Goal: Task Accomplishment & Management: Complete application form

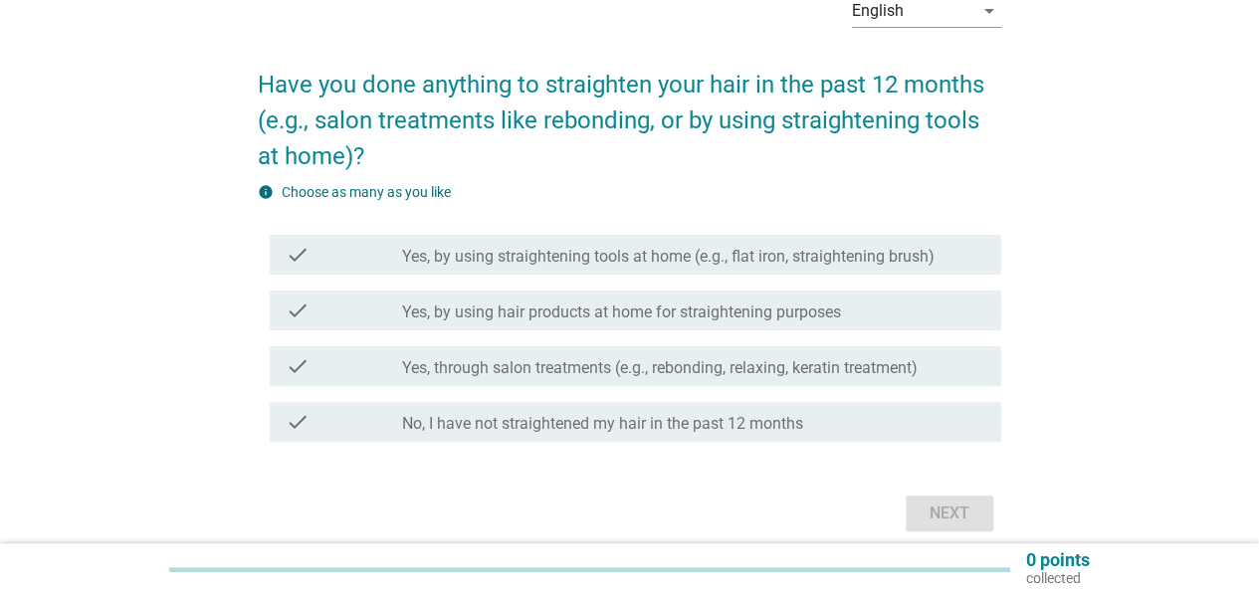
scroll to position [194, 0]
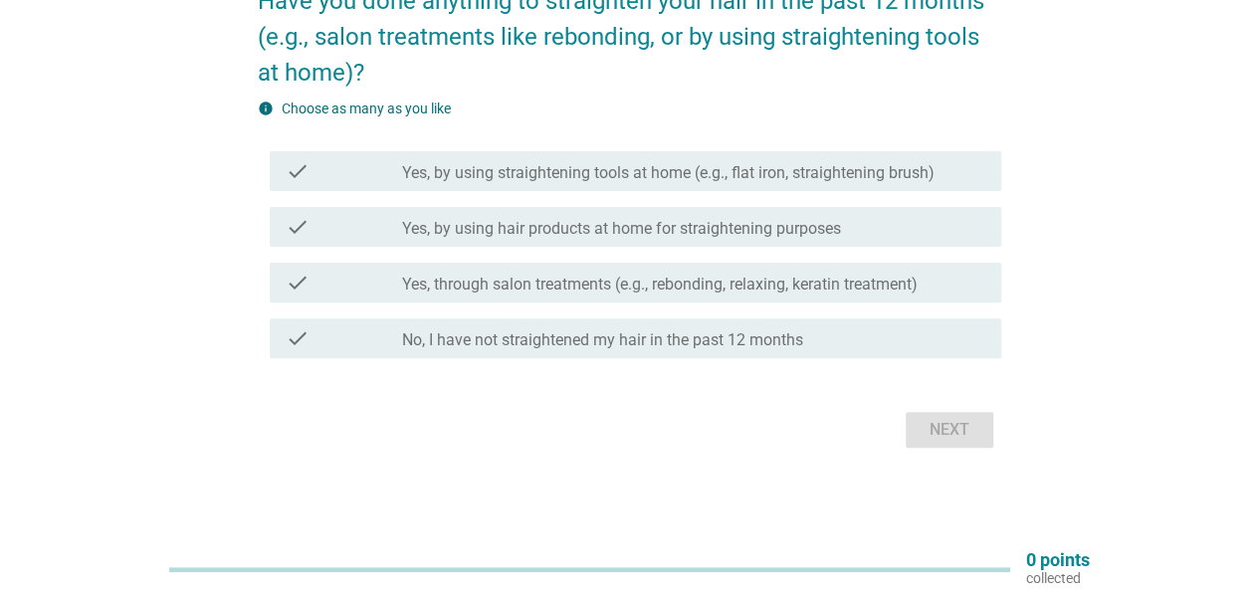
click at [627, 280] on label "Yes, through salon treatments (e.g., rebonding, relaxing, keratin treatment)" at bounding box center [659, 285] width 515 height 20
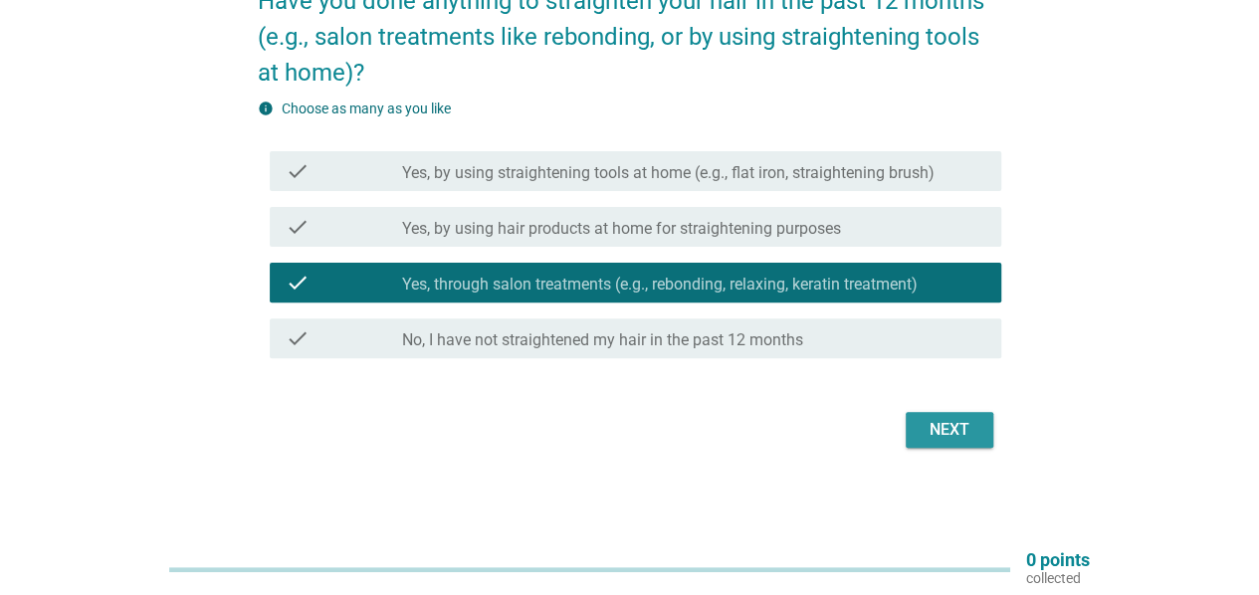
click at [929, 439] on div "Next" at bounding box center [949, 430] width 56 height 24
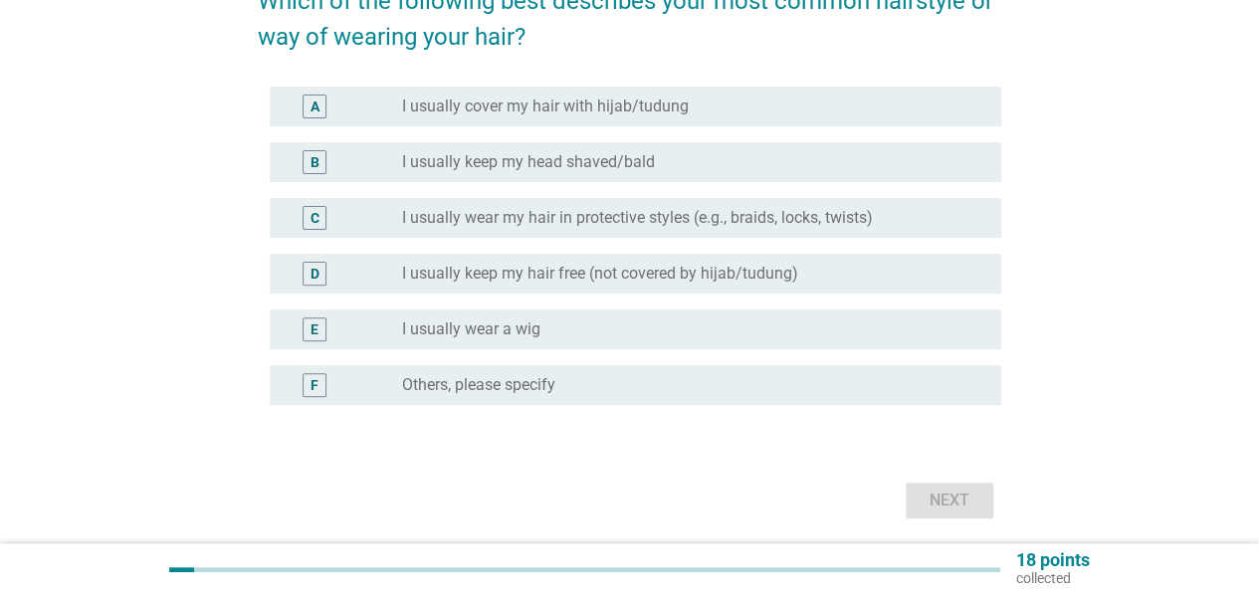
scroll to position [0, 0]
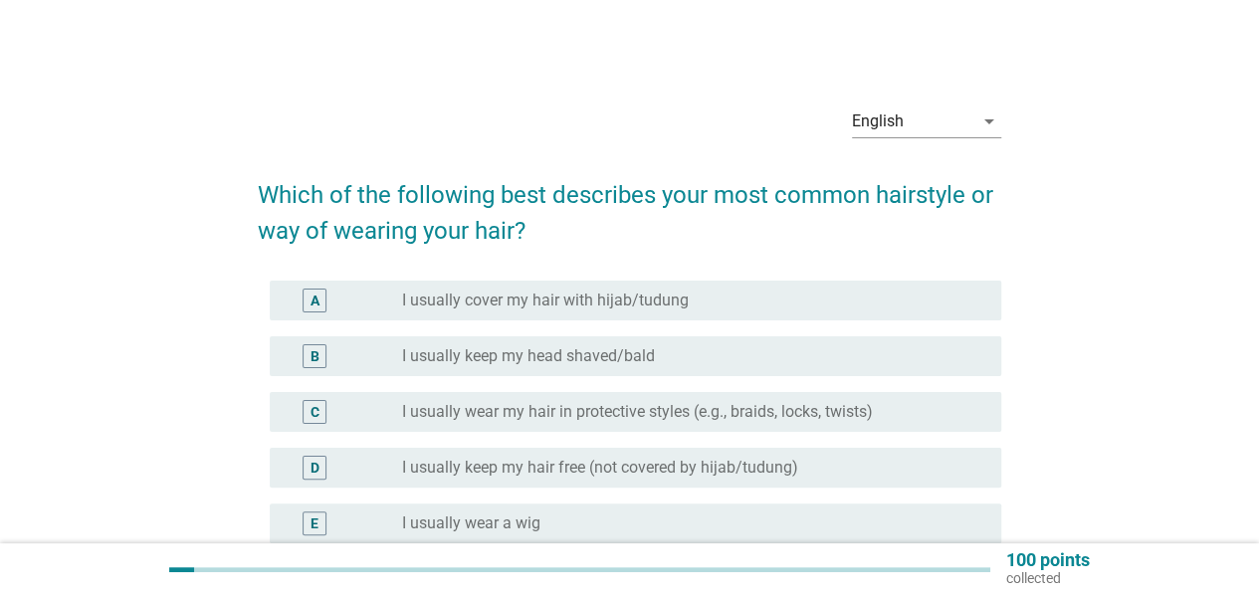
click at [925, 293] on div "radio_button_unchecked I usually cover my hair with hijab/tudung" at bounding box center [685, 301] width 567 height 20
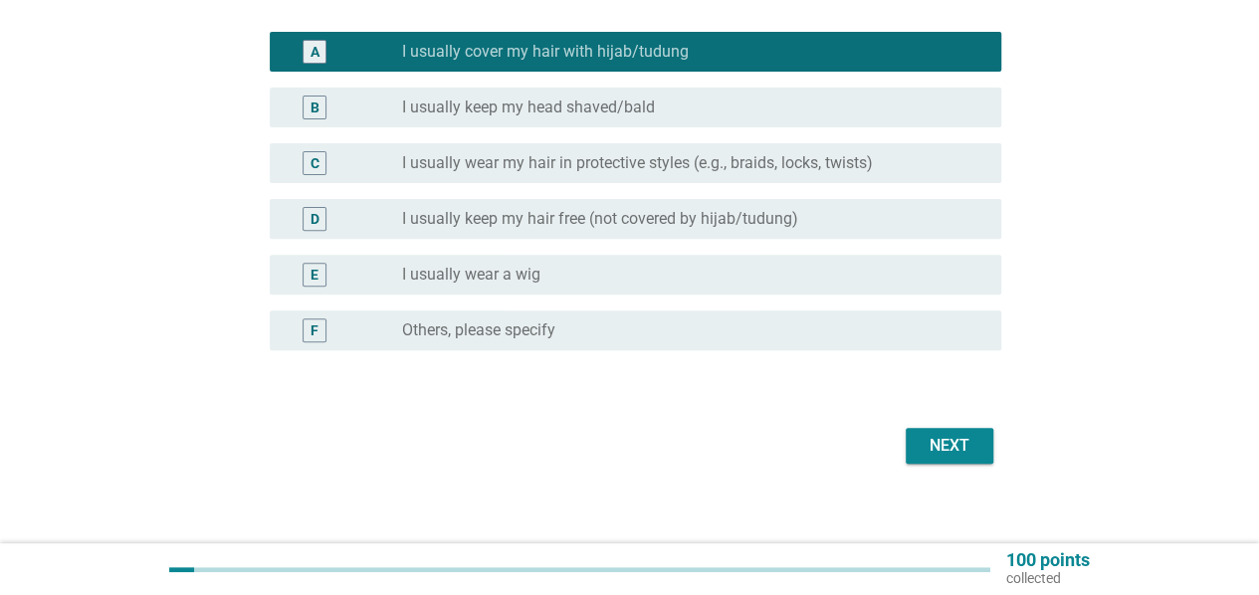
scroll to position [265, 0]
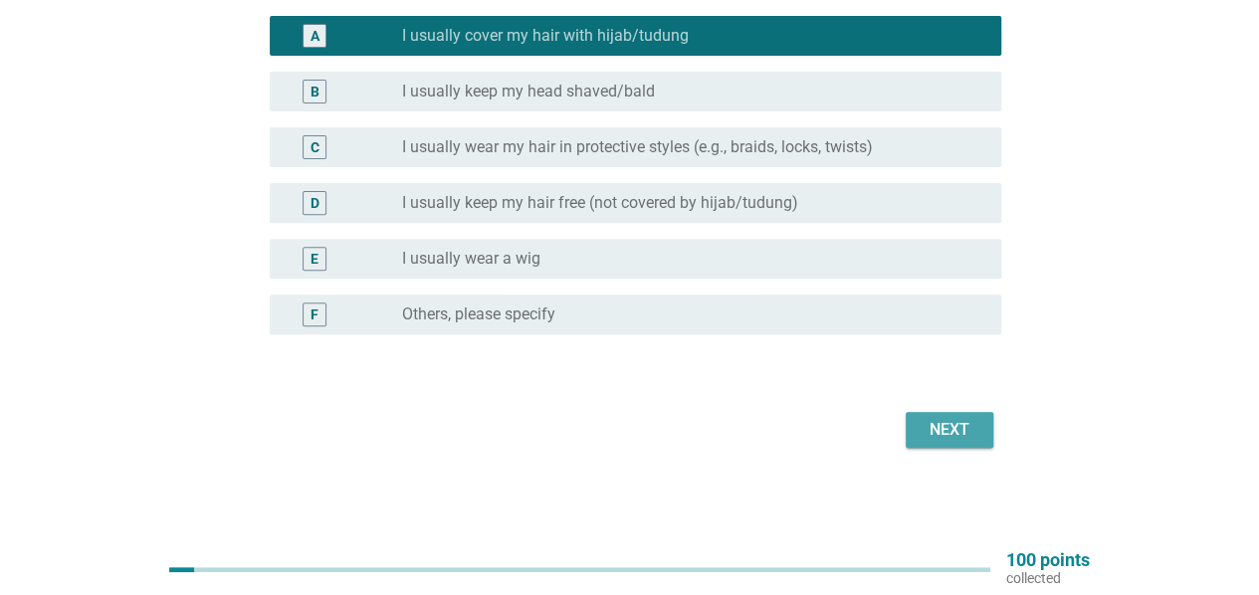
click at [950, 431] on div "Next" at bounding box center [949, 430] width 56 height 24
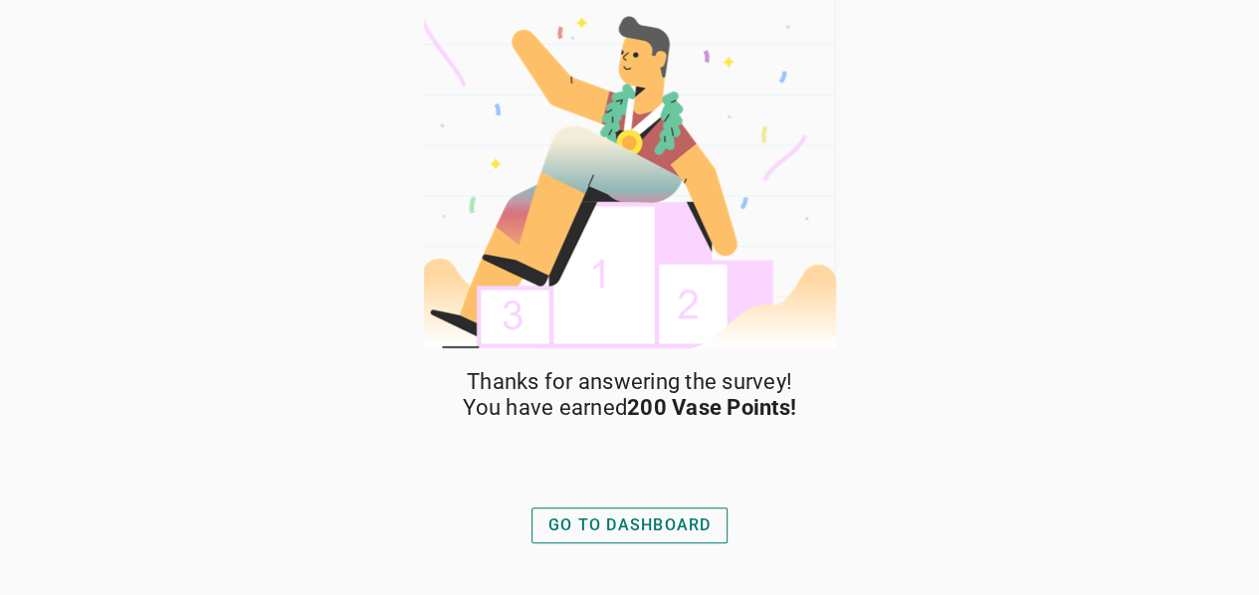
click at [621, 519] on div "GO TO DASHBOARD" at bounding box center [629, 525] width 163 height 24
click at [590, 513] on div "GO TO DASHBOARD" at bounding box center [629, 525] width 163 height 24
click at [601, 514] on div "GO TO DASHBOARD" at bounding box center [629, 525] width 163 height 24
